Goal: Task Accomplishment & Management: Use online tool/utility

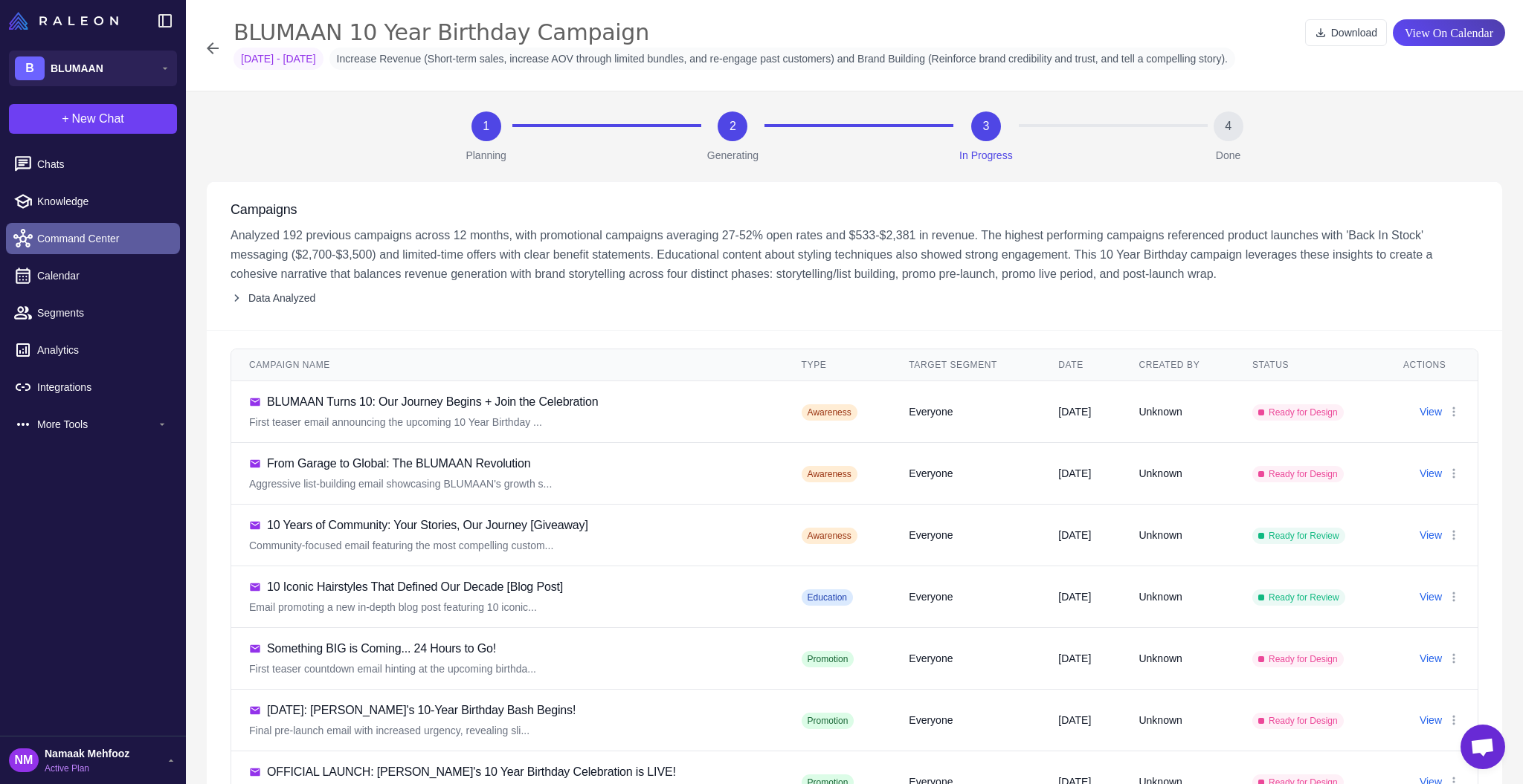
click at [149, 246] on span "Command Center" at bounding box center [103, 238] width 131 height 17
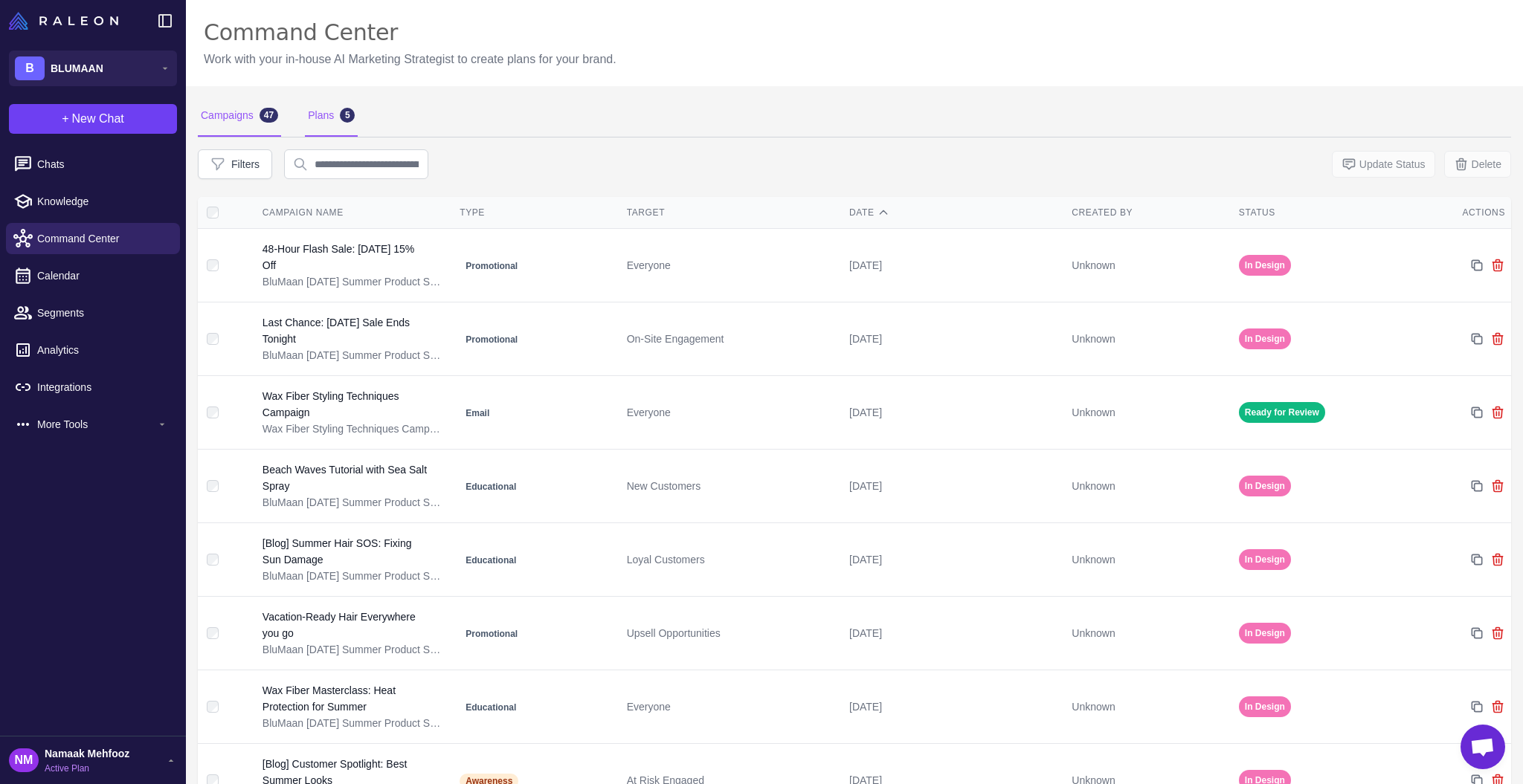
click at [334, 121] on div "Plans 5" at bounding box center [331, 116] width 52 height 41
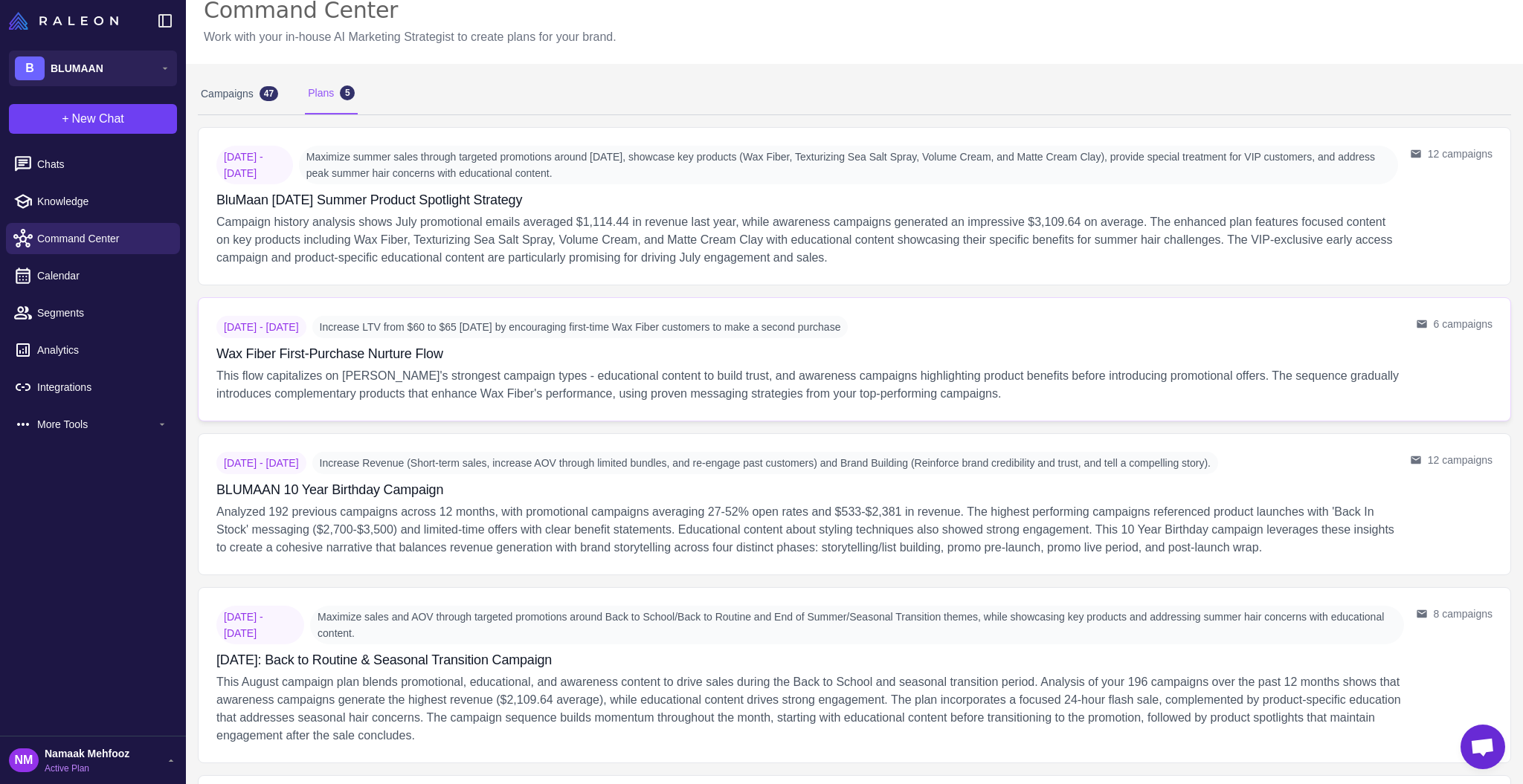
scroll to position [46, 0]
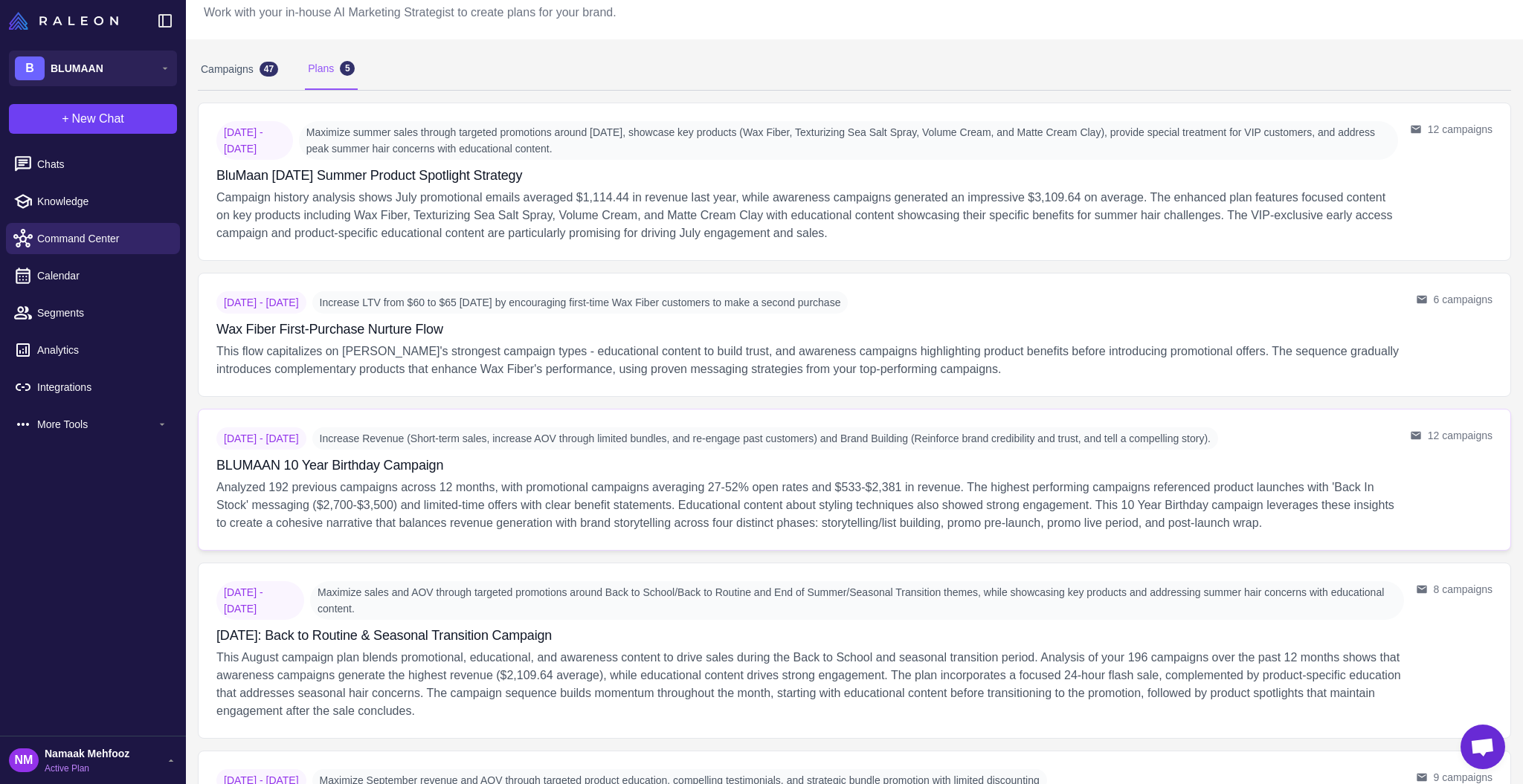
click at [578, 488] on p "Analyzed 192 previous campaigns across 12 months, with promotional campaigns av…" at bounding box center [807, 506] width 1182 height 53
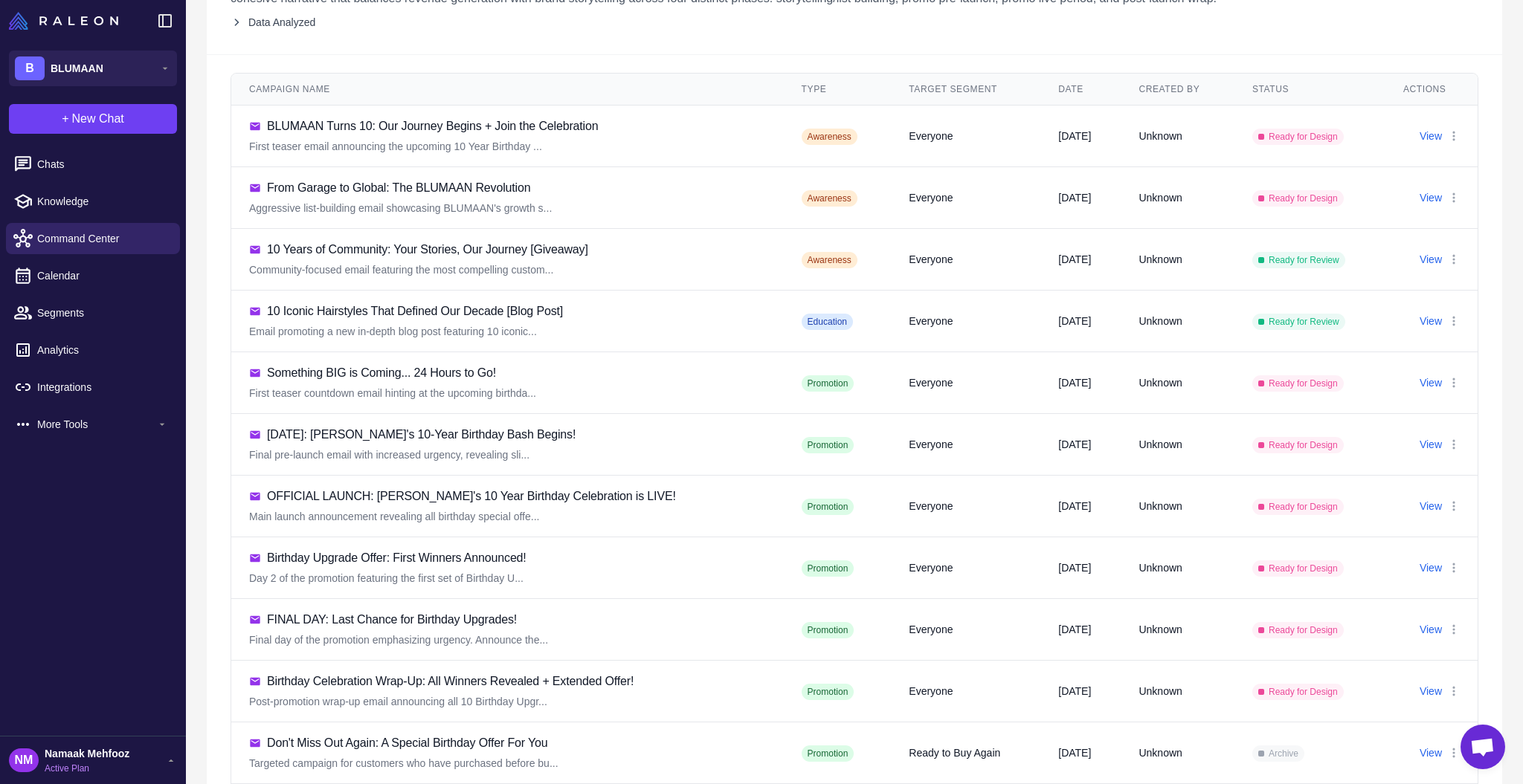
scroll to position [238, 0]
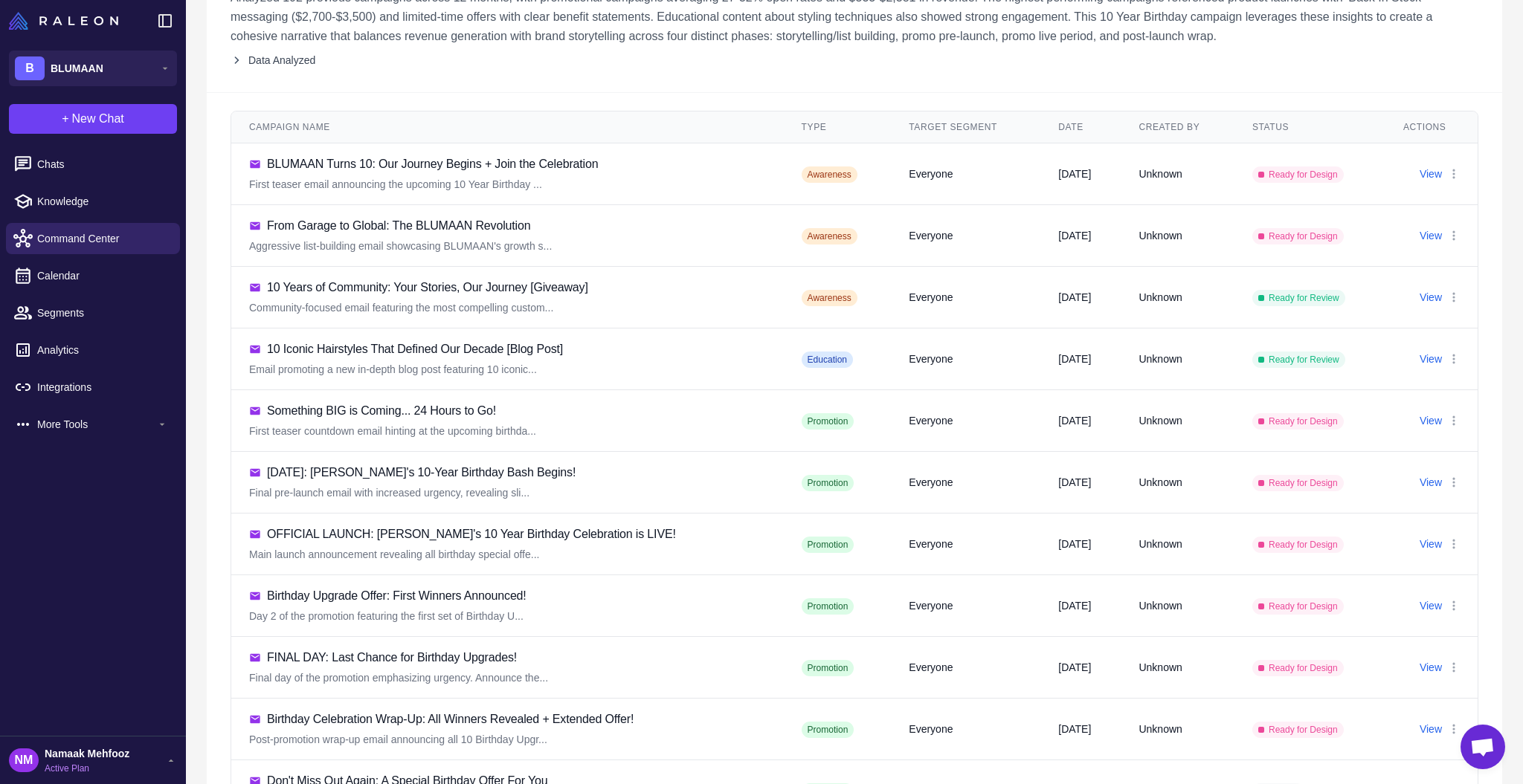
click at [609, 353] on div "10 Iconic Hairstyles That Defined Our Decade [Blog Post]" at bounding box center [507, 350] width 517 height 18
click at [1420, 356] on button "View" at bounding box center [1431, 358] width 23 height 17
